Goal: Task Accomplishment & Management: Use online tool/utility

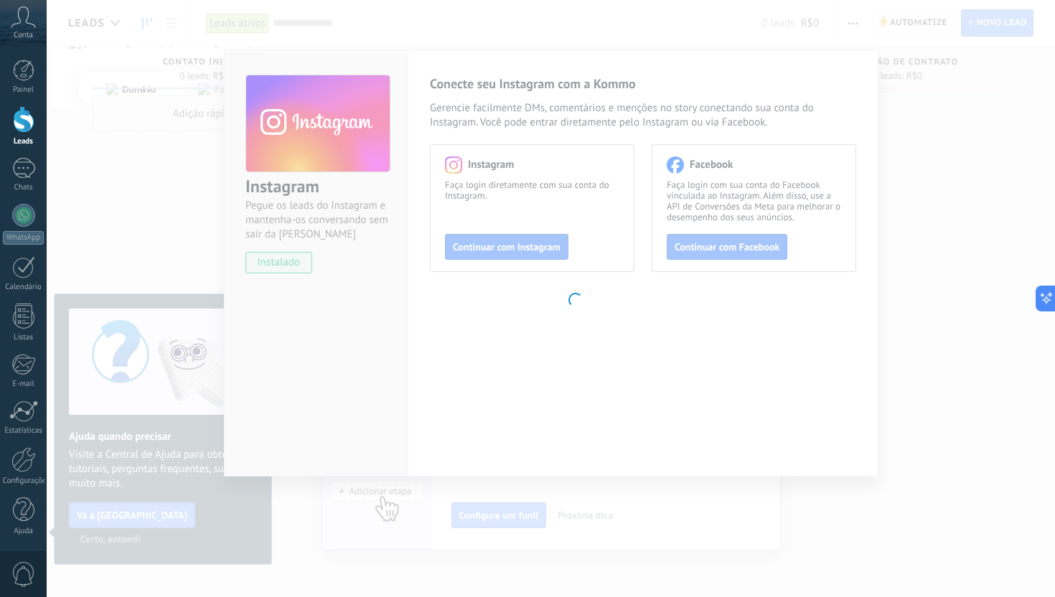
click at [880, 156] on body ".abccls-1,.abccls-2{fill-rule:evenodd}.abccls-2{fill:#fff} .abfcls-1{fill:none}…" at bounding box center [527, 298] width 1055 height 597
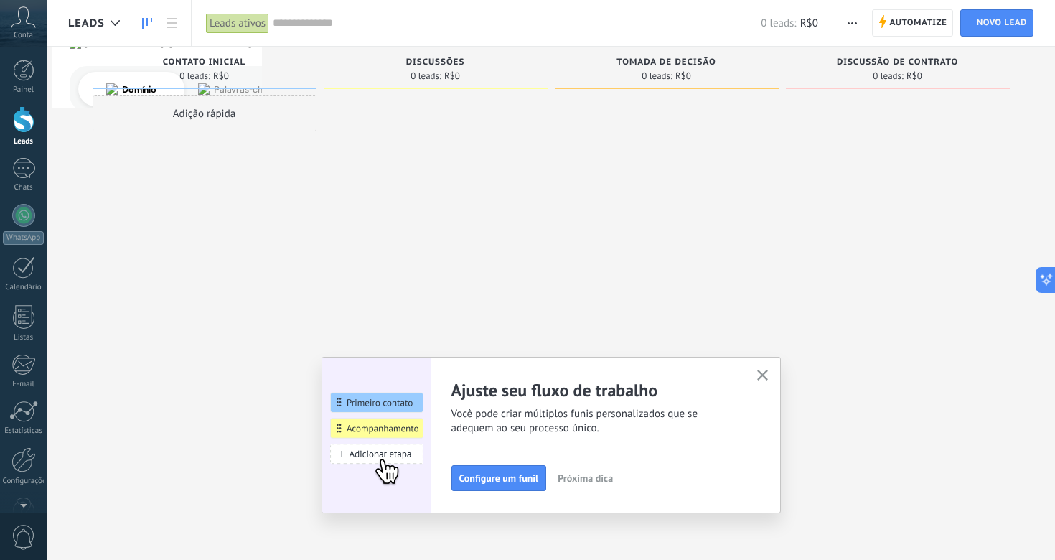
drag, startPoint x: 276, startPoint y: 116, endPoint x: 416, endPoint y: 119, distance: 140.0
click at [416, 119] on div "Etapa de leads de entrada solicitações: 0 0 0 0 0 0 0 0 0 Contato inicial 0 lea…" at bounding box center [561, 257] width 987 height 421
click at [225, 107] on div "Adição rápida" at bounding box center [205, 113] width 224 height 36
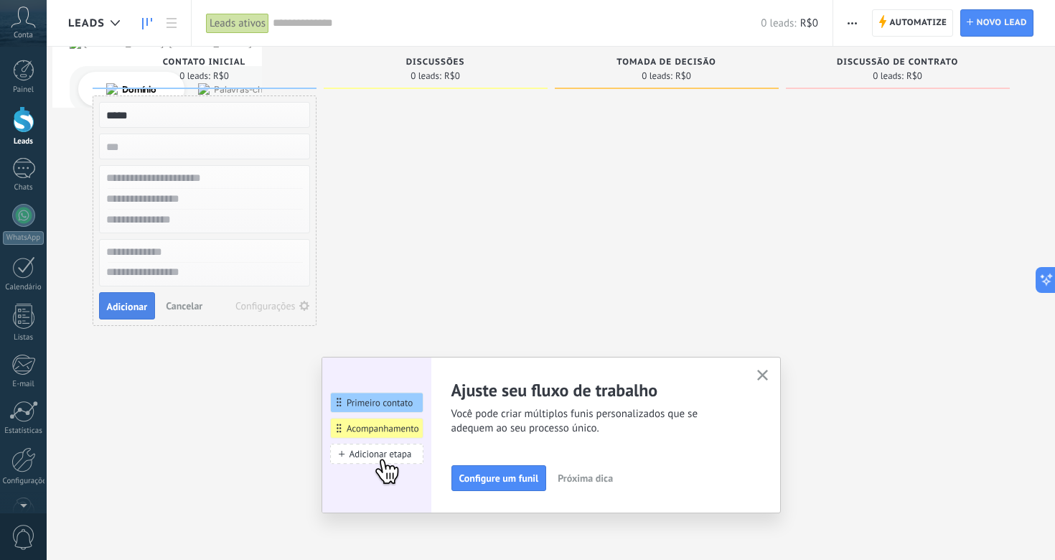
type input "*****"
click at [125, 302] on span "Adicionar" at bounding box center [127, 307] width 41 height 10
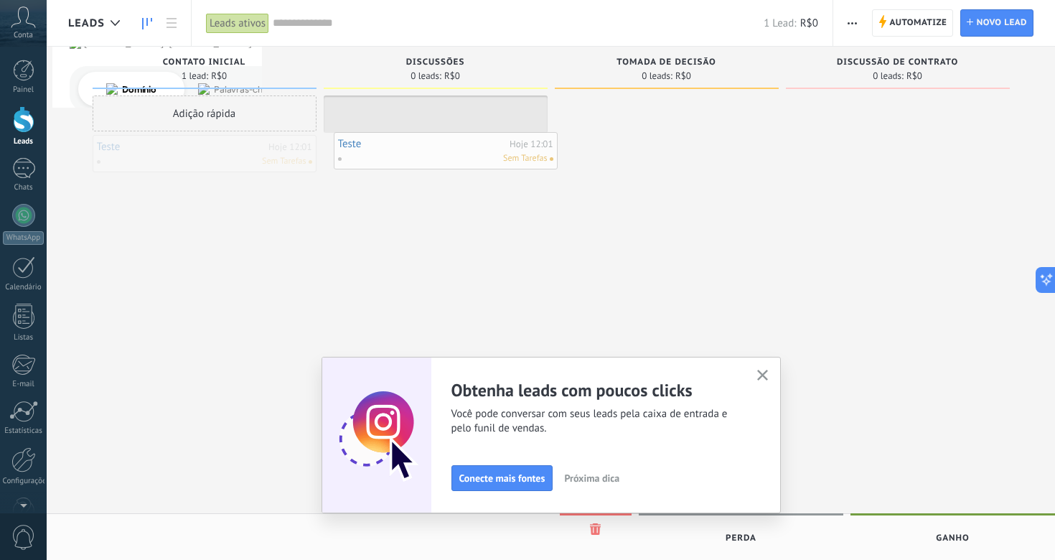
drag, startPoint x: 225, startPoint y: 154, endPoint x: 466, endPoint y: 151, distance: 241.3
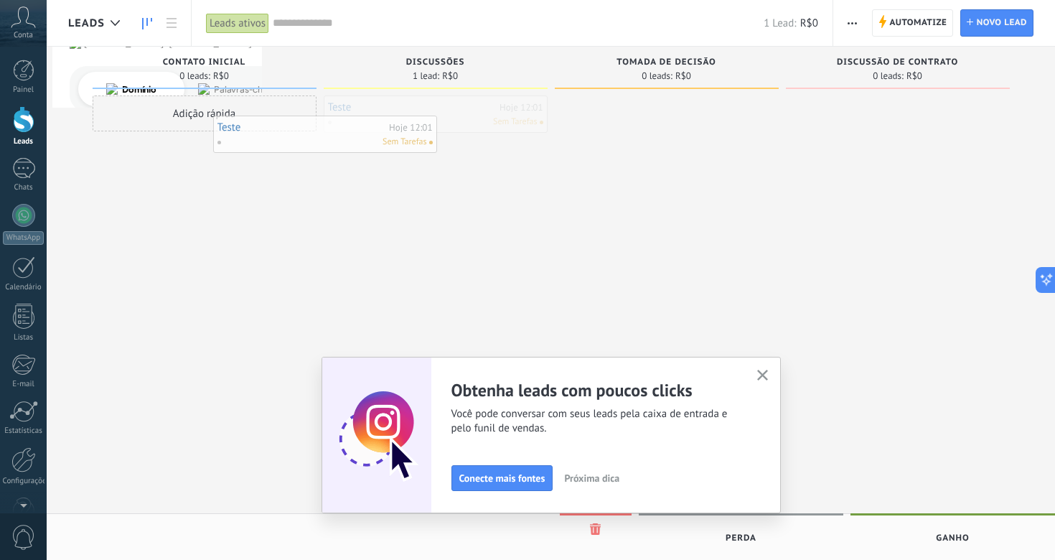
drag, startPoint x: 460, startPoint y: 130, endPoint x: 256, endPoint y: 152, distance: 205.1
drag, startPoint x: 213, startPoint y: 153, endPoint x: 721, endPoint y: 123, distance: 508.5
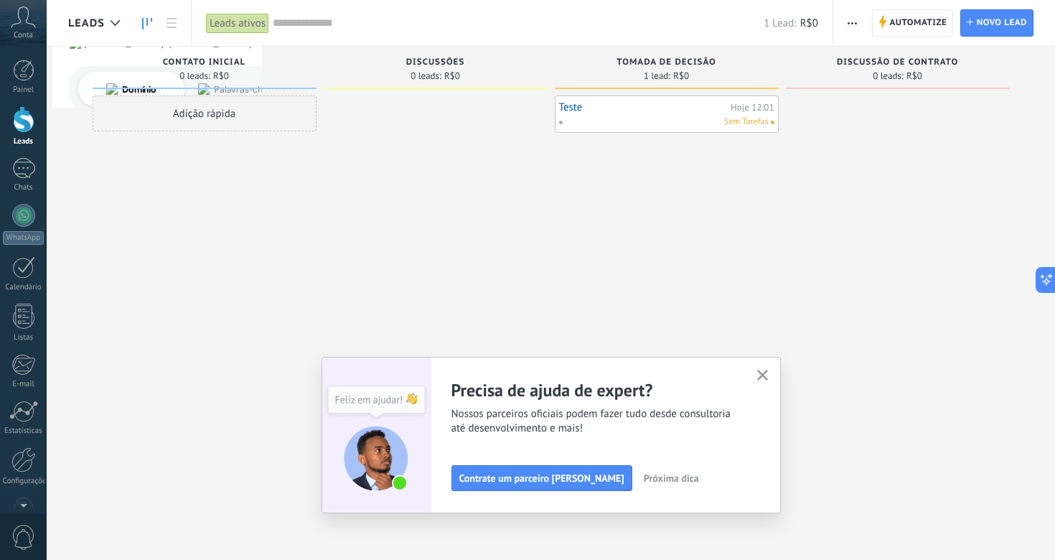
click at [765, 373] on use "button" at bounding box center [762, 375] width 11 height 11
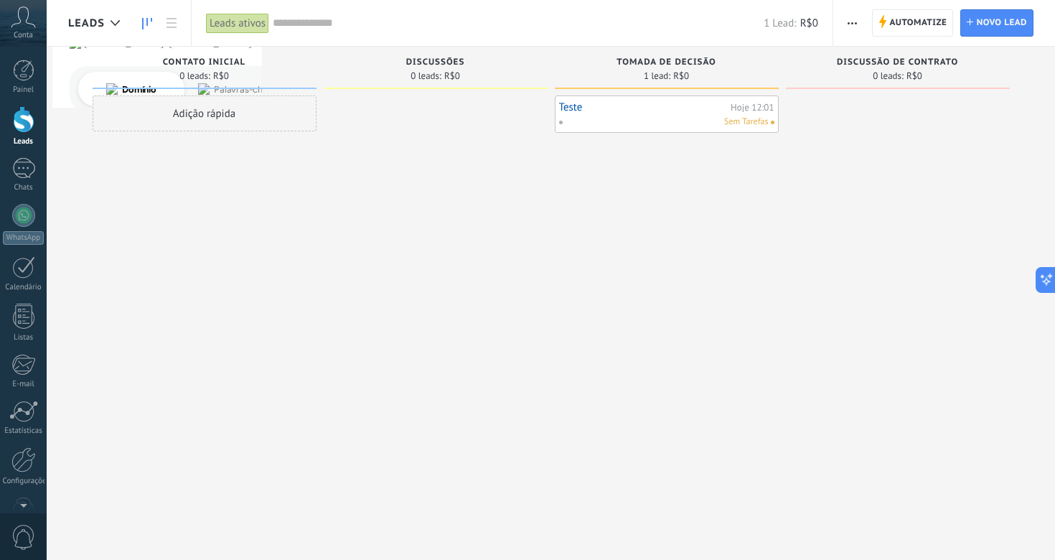
drag, startPoint x: 618, startPoint y: 141, endPoint x: 596, endPoint y: 141, distance: 22.3
click at [596, 141] on div "Teste Hoje 12:01 Sem Tarefas" at bounding box center [667, 281] width 224 height 373
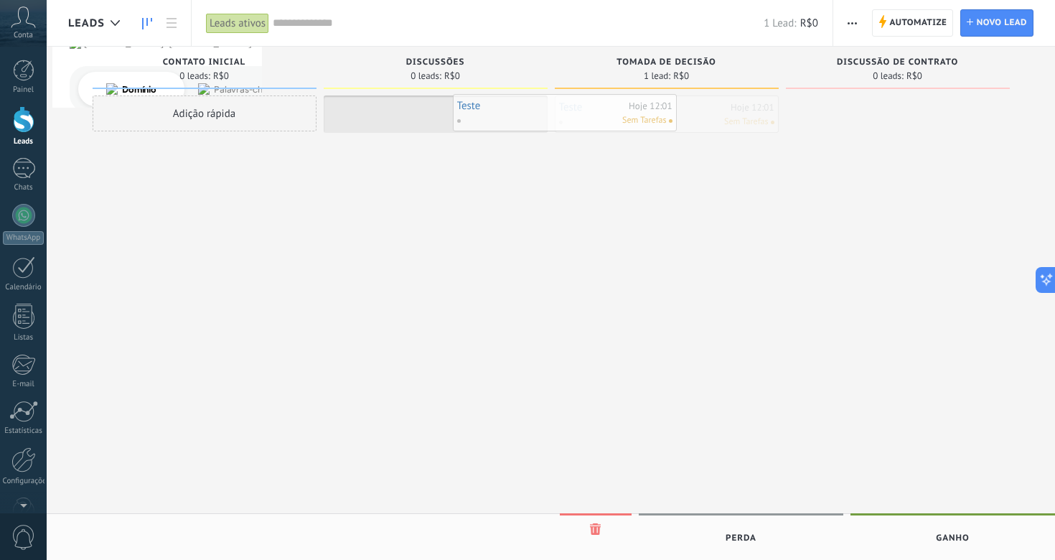
drag, startPoint x: 600, startPoint y: 123, endPoint x: 449, endPoint y: 110, distance: 150.6
drag, startPoint x: 442, startPoint y: 116, endPoint x: 610, endPoint y: 116, distance: 167.3
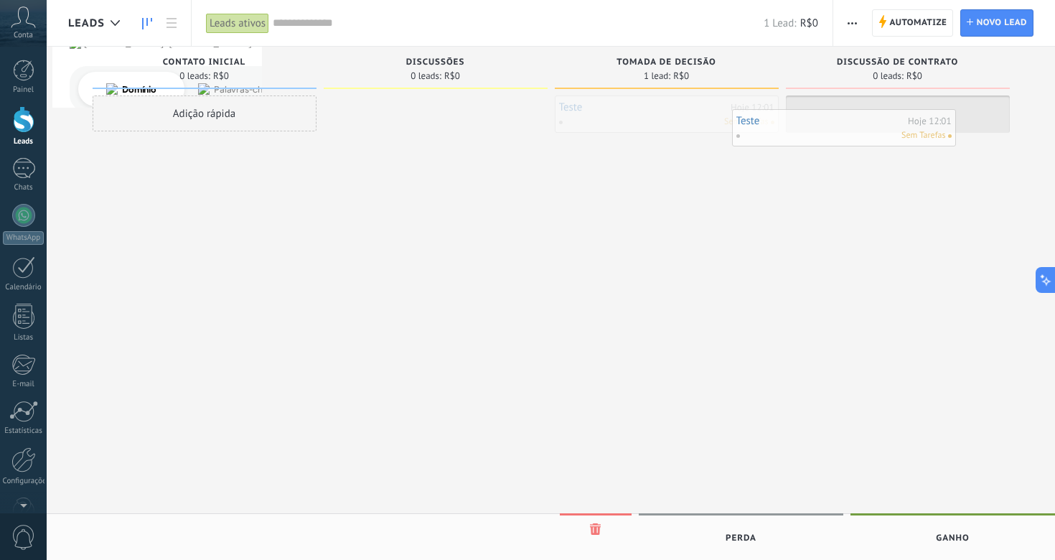
drag, startPoint x: 610, startPoint y: 116, endPoint x: 787, endPoint y: 130, distance: 177.9
drag, startPoint x: 669, startPoint y: 122, endPoint x: 528, endPoint y: 135, distance: 142.0
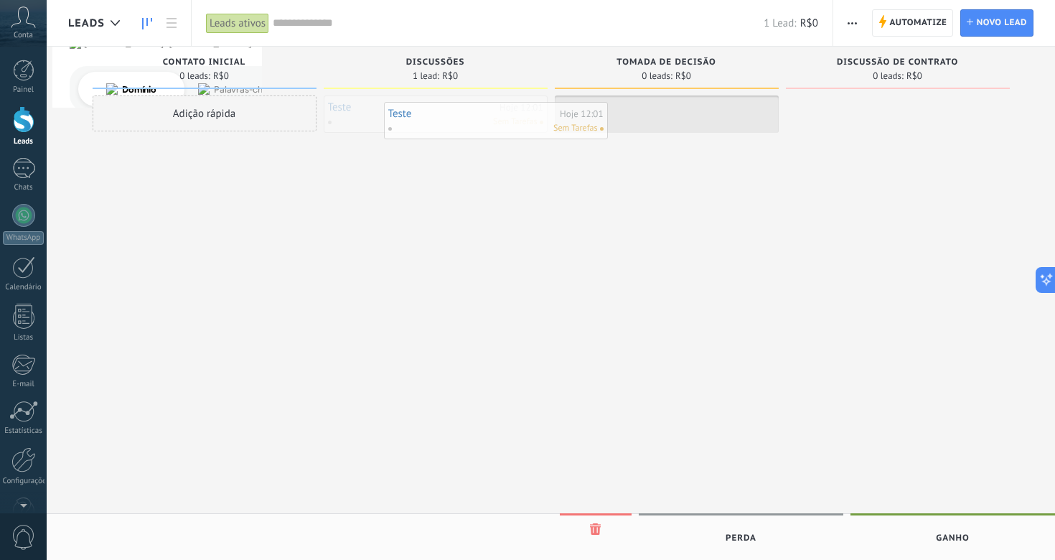
drag, startPoint x: 499, startPoint y: 123, endPoint x: 665, endPoint y: 129, distance: 165.9
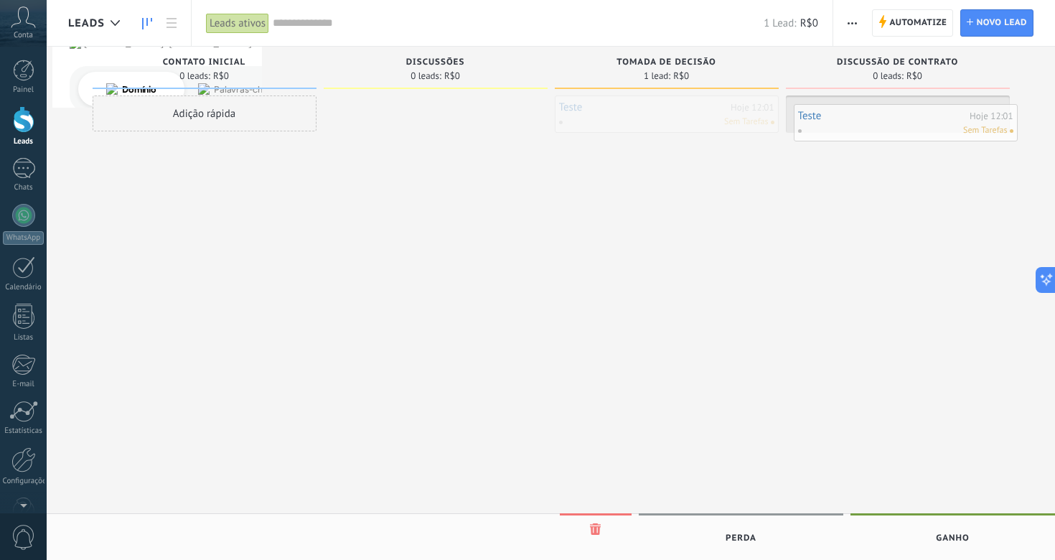
drag, startPoint x: 647, startPoint y: 115, endPoint x: 886, endPoint y: 123, distance: 239.2
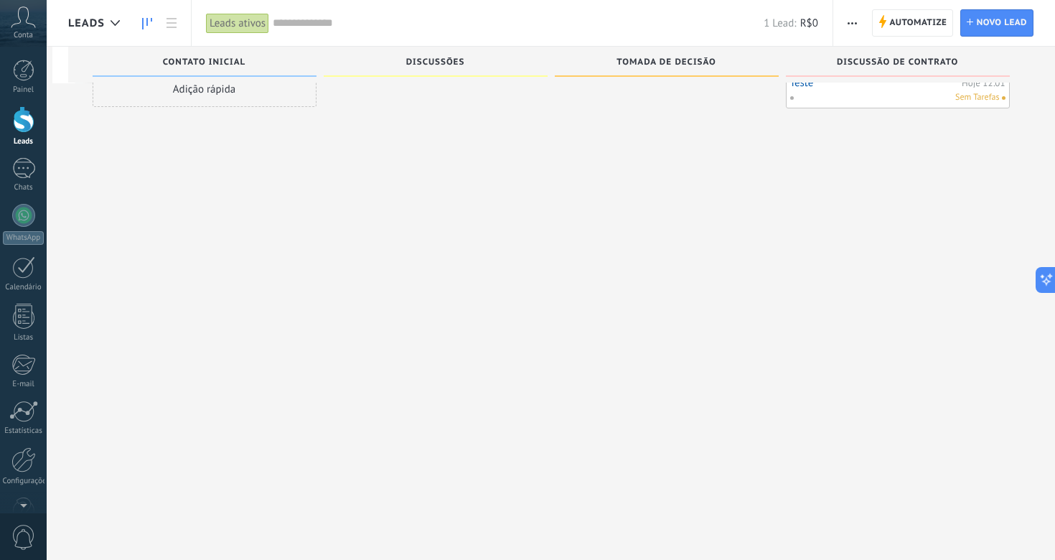
scroll to position [14, 0]
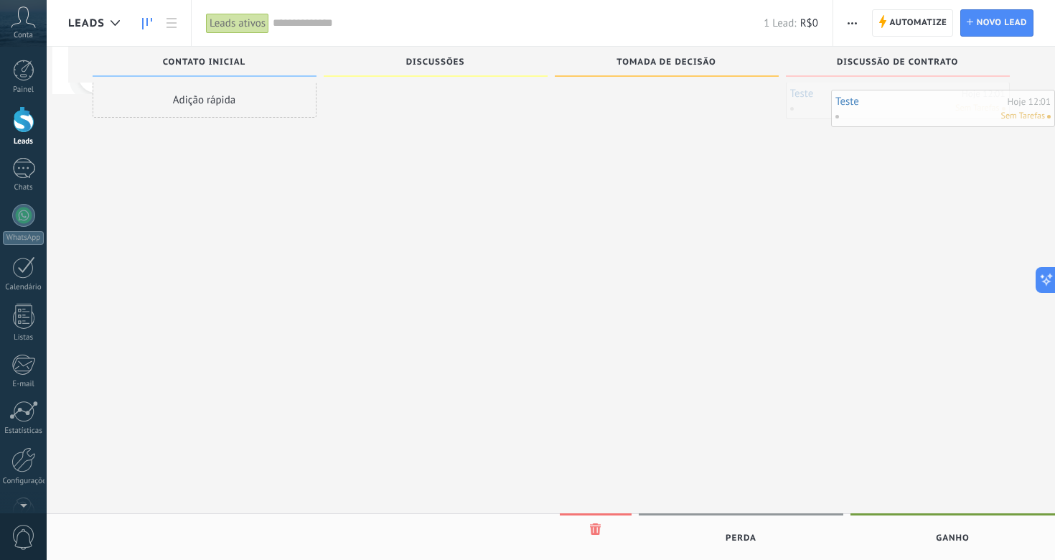
drag, startPoint x: 839, startPoint y: 115, endPoint x: 891, endPoint y: 103, distance: 53.1
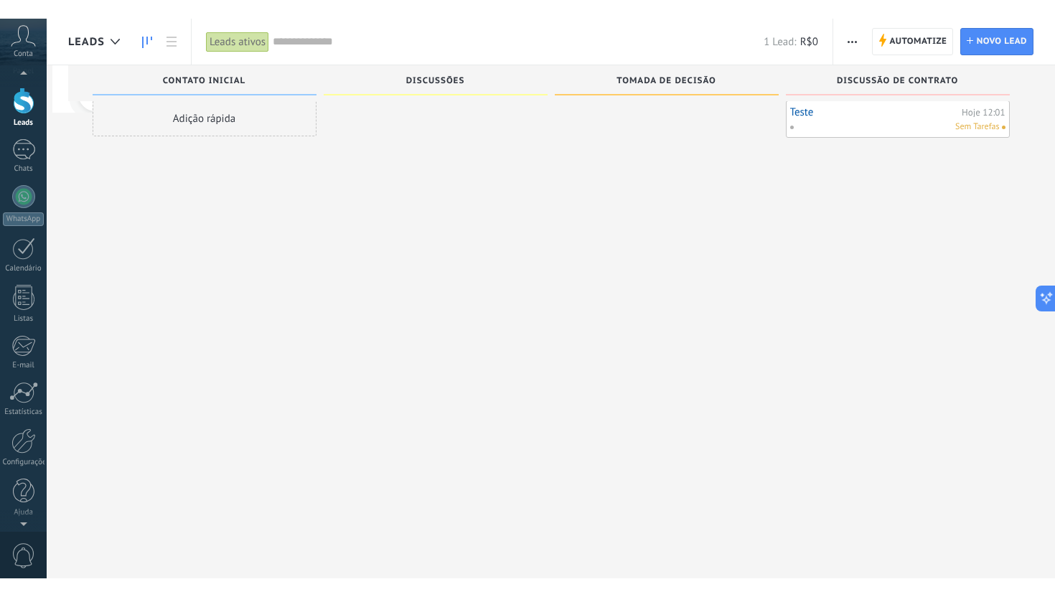
scroll to position [0, 0]
